Goal: Task Accomplishment & Management: Use online tool/utility

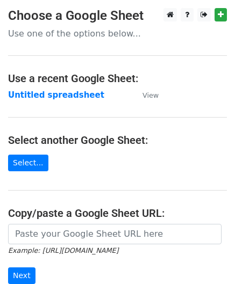
scroll to position [141, 0]
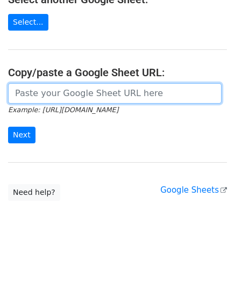
click at [25, 95] on input "url" at bounding box center [114, 93] width 213 height 20
paste input "[URL][DOMAIN_NAME]"
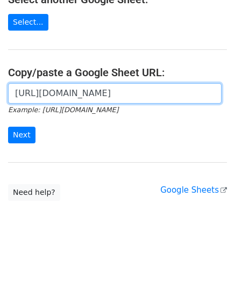
scroll to position [0, 214]
type input "[URL][DOMAIN_NAME]"
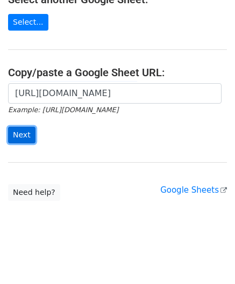
click at [23, 136] on input "Next" at bounding box center [21, 135] width 27 height 17
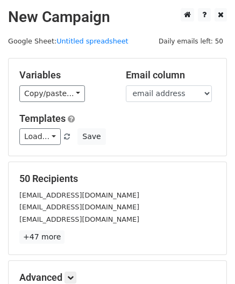
scroll to position [131, 0]
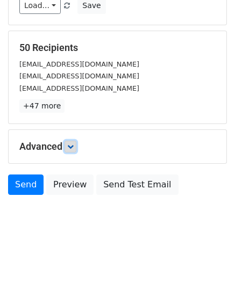
click at [74, 143] on icon at bounding box center [70, 146] width 6 height 6
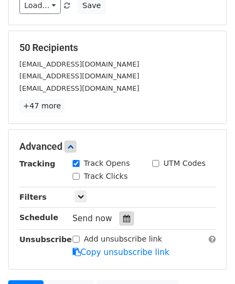
click at [123, 215] on icon at bounding box center [126, 219] width 7 height 8
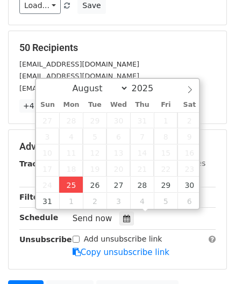
type input "[DATE] 12:00"
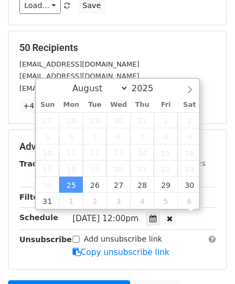
scroll to position [0, 0]
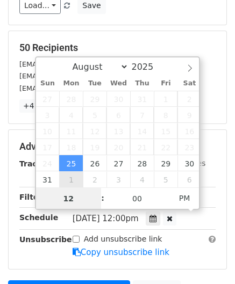
paste input "Hour"
type input "2"
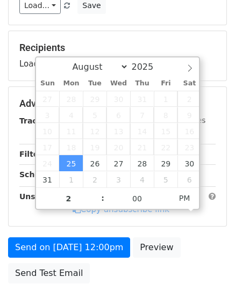
type input "[DATE] 14:00"
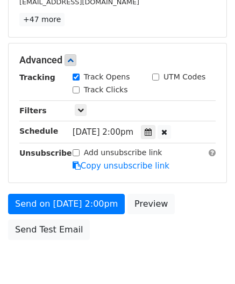
scroll to position [260, 0]
